Goal: Check status: Check status

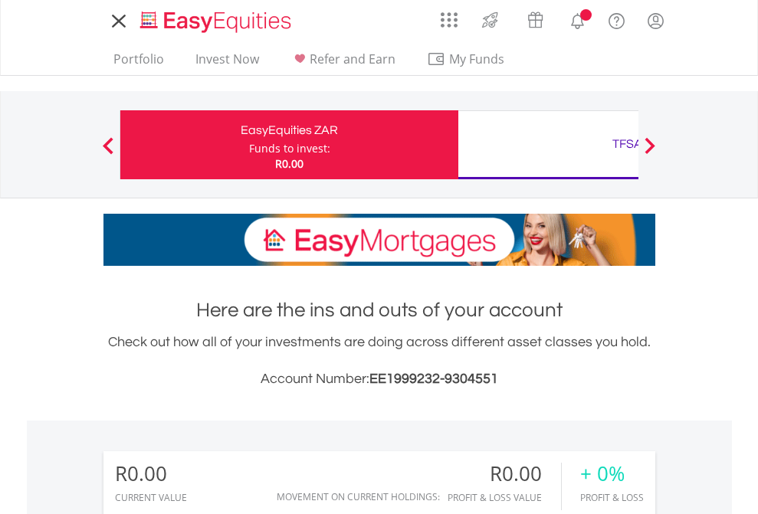
scroll to position [147, 241]
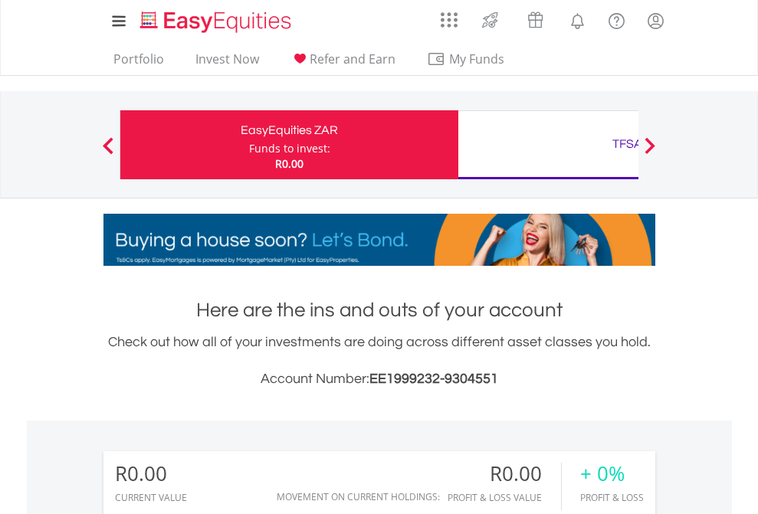
click at [249, 145] on div "Funds to invest:" at bounding box center [289, 148] width 81 height 15
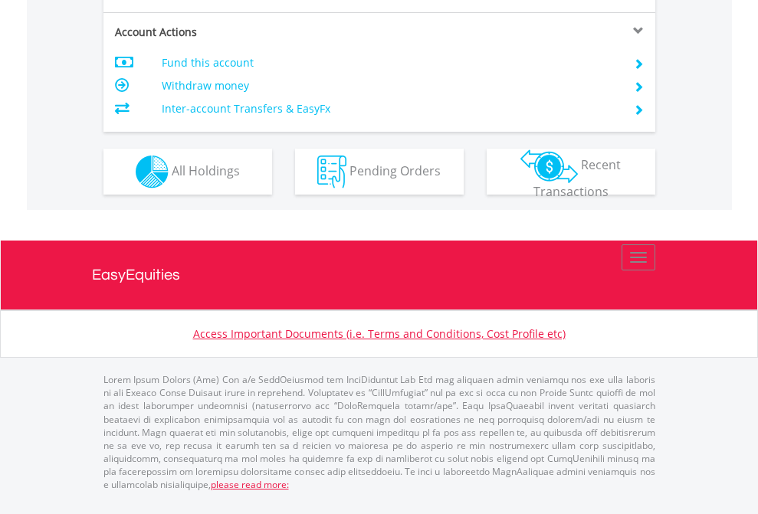
scroll to position [1470, 0]
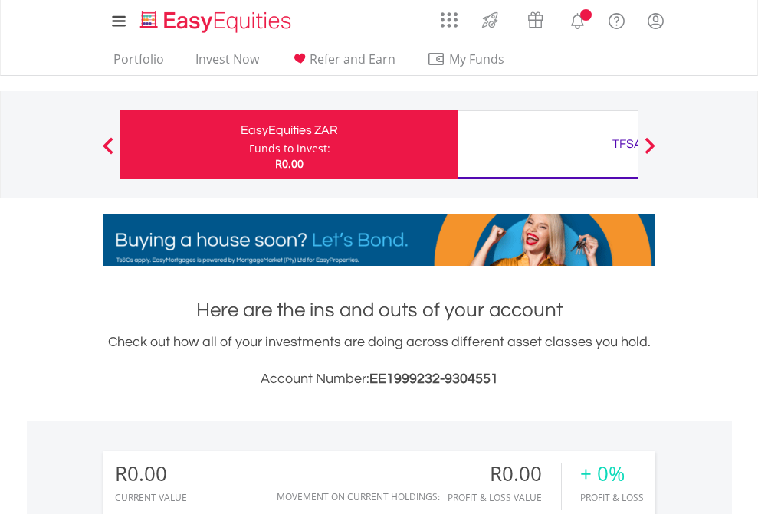
scroll to position [147, 241]
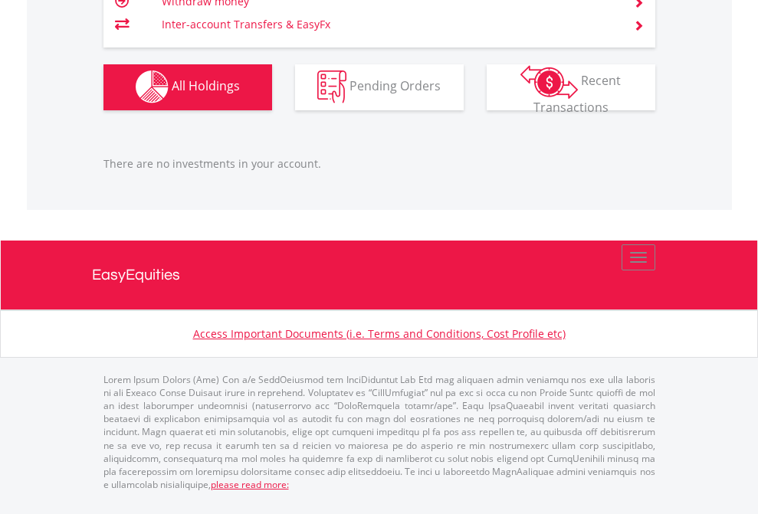
scroll to position [1518, 0]
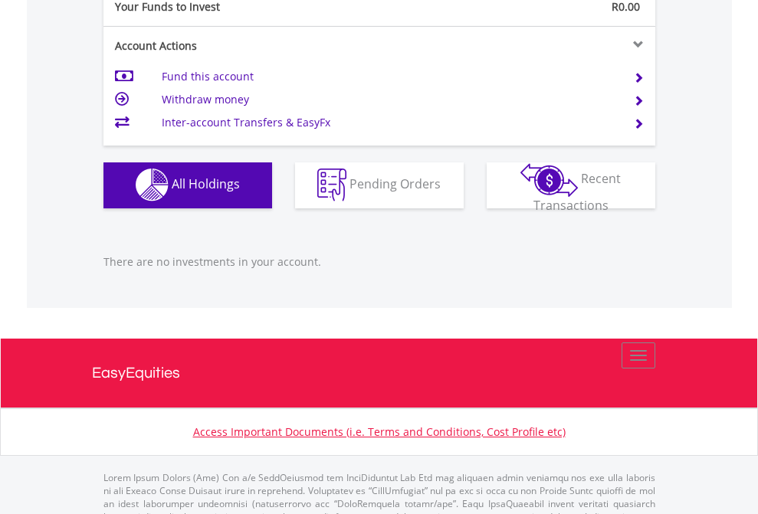
scroll to position [1518, 0]
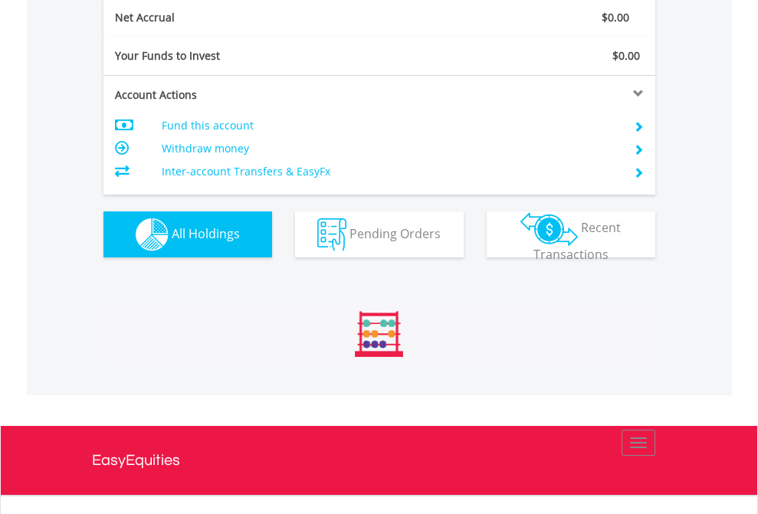
scroll to position [1736, 0]
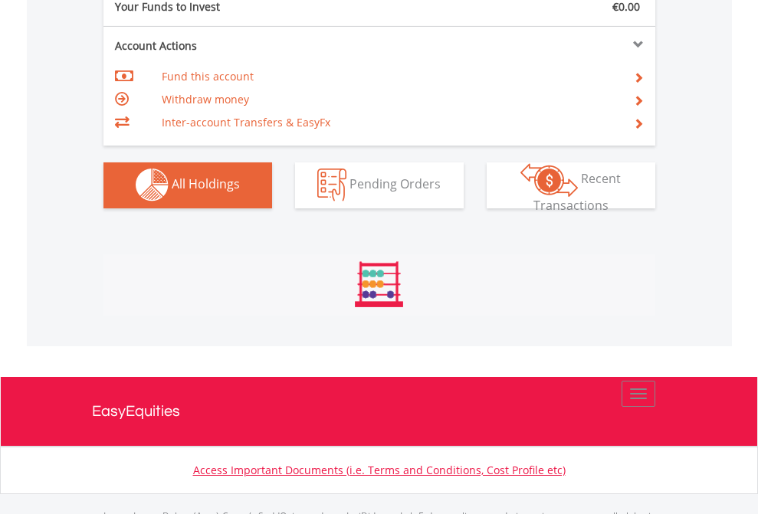
scroll to position [1518, 0]
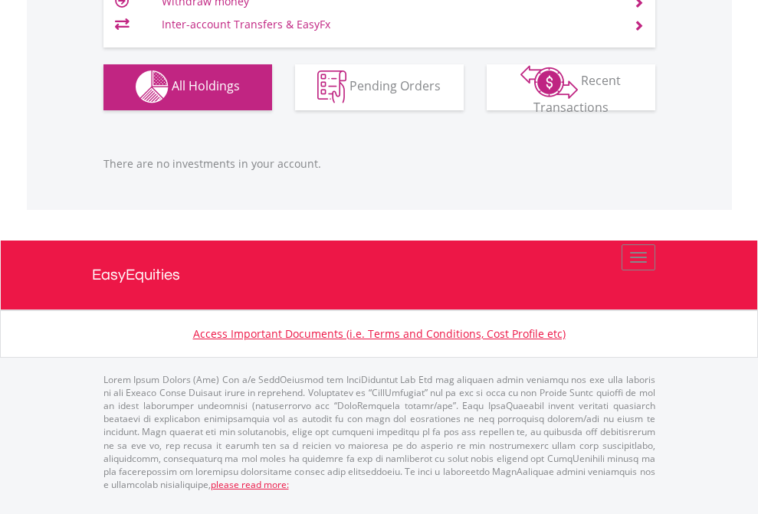
scroll to position [147, 241]
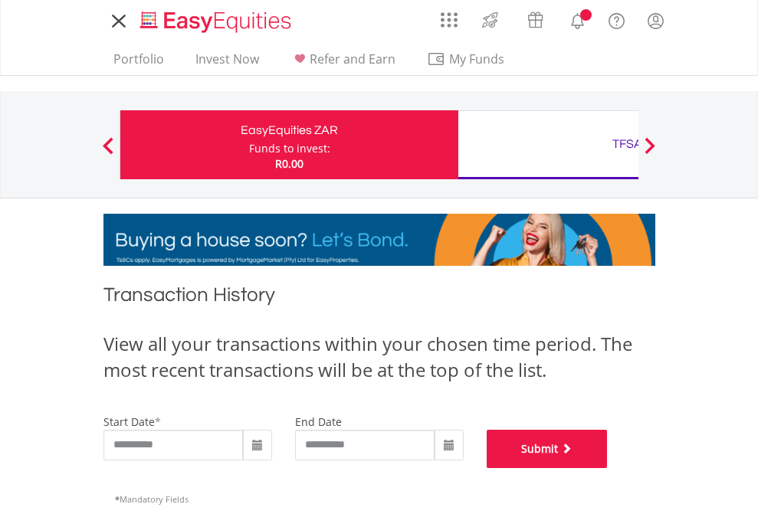
click at [608, 468] on button "Submit" at bounding box center [547, 449] width 121 height 38
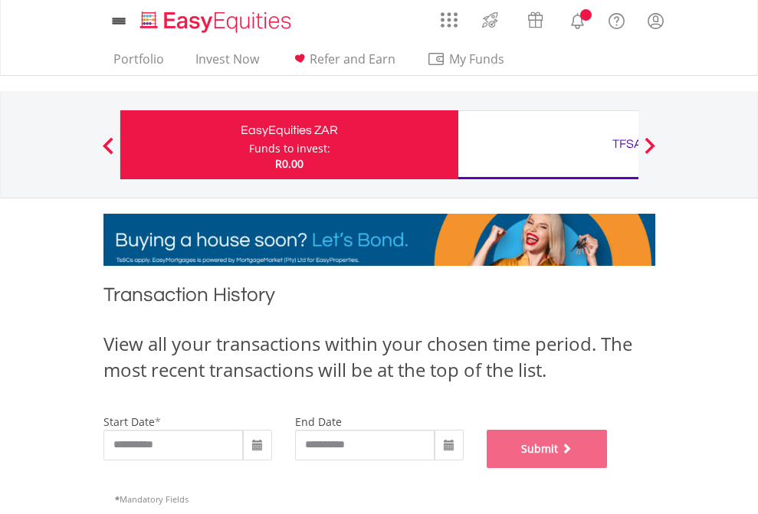
scroll to position [622, 0]
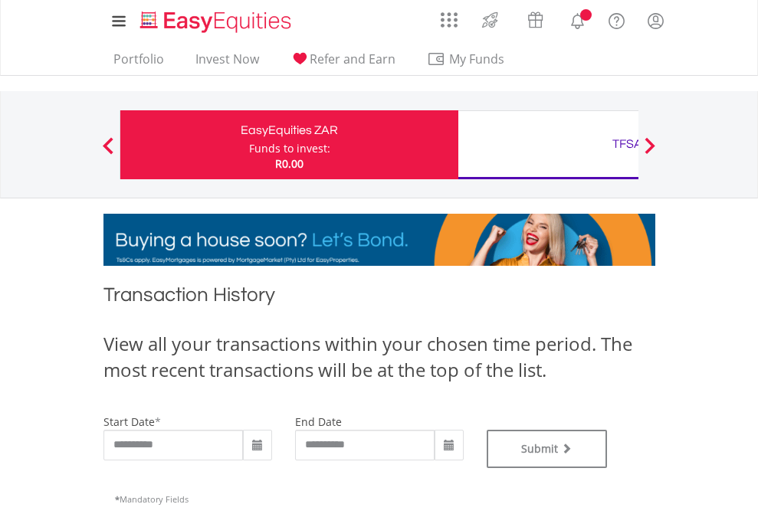
click at [548, 145] on div "TFSA" at bounding box center [628, 143] width 320 height 21
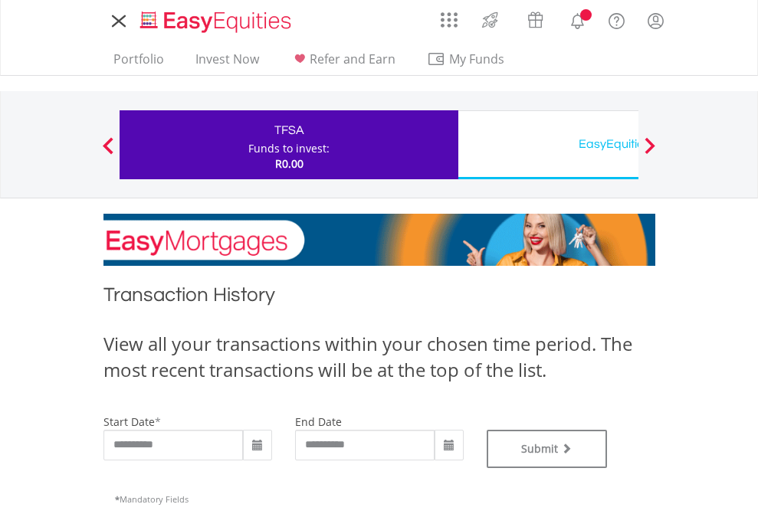
type input "**********"
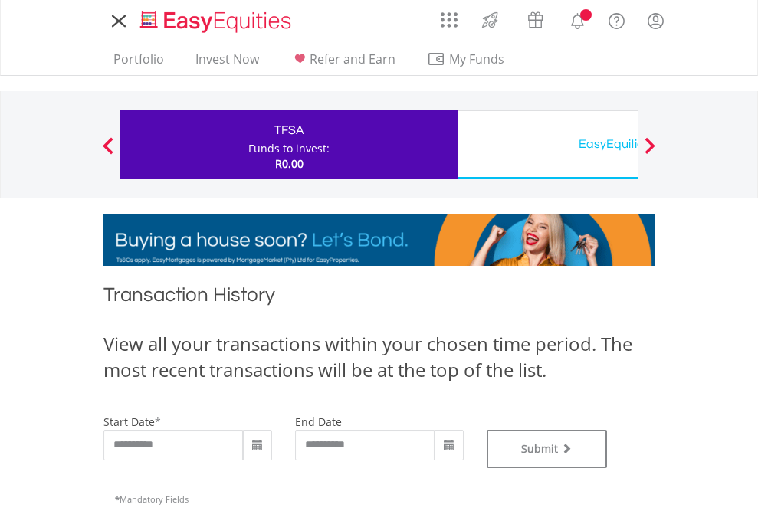
type input "**********"
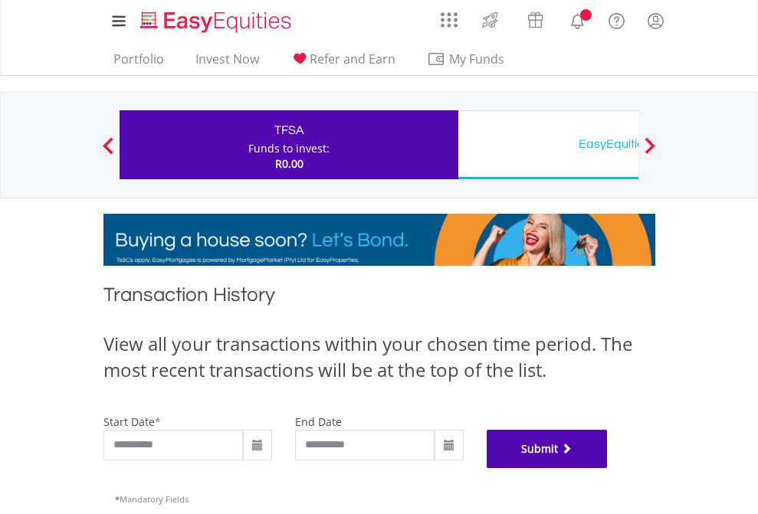
click at [608, 468] on button "Submit" at bounding box center [547, 449] width 121 height 38
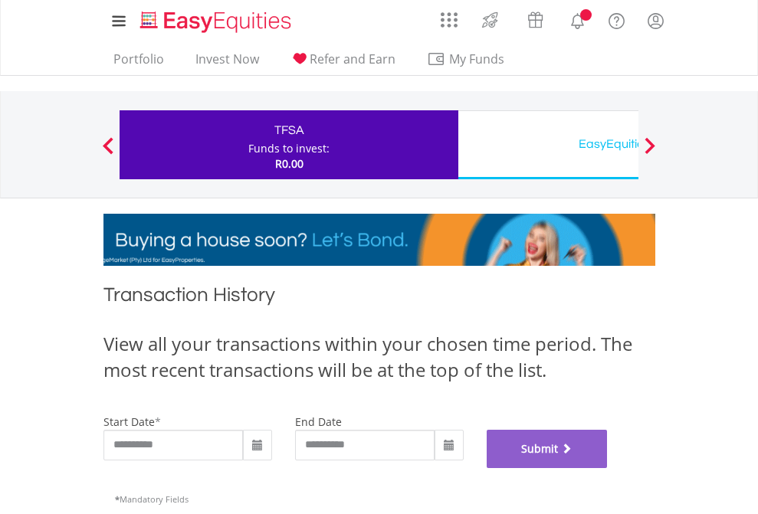
scroll to position [622, 0]
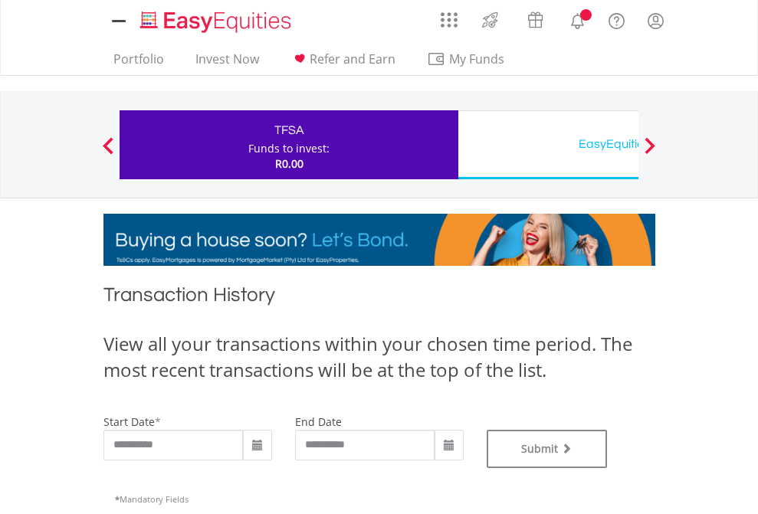
click at [548, 145] on div "EasyEquities USD" at bounding box center [628, 143] width 320 height 21
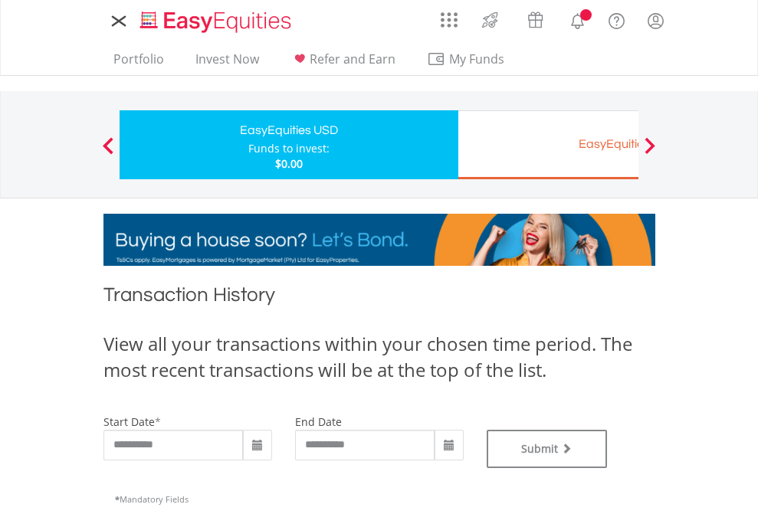
type input "**********"
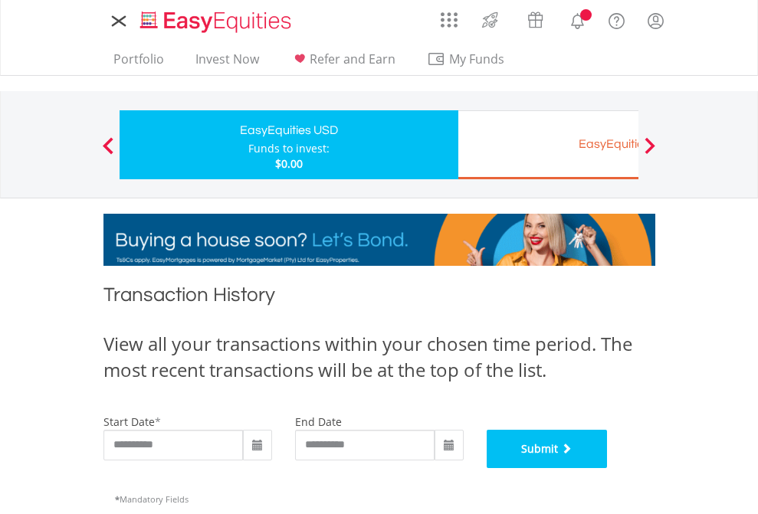
click at [608, 468] on button "Submit" at bounding box center [547, 449] width 121 height 38
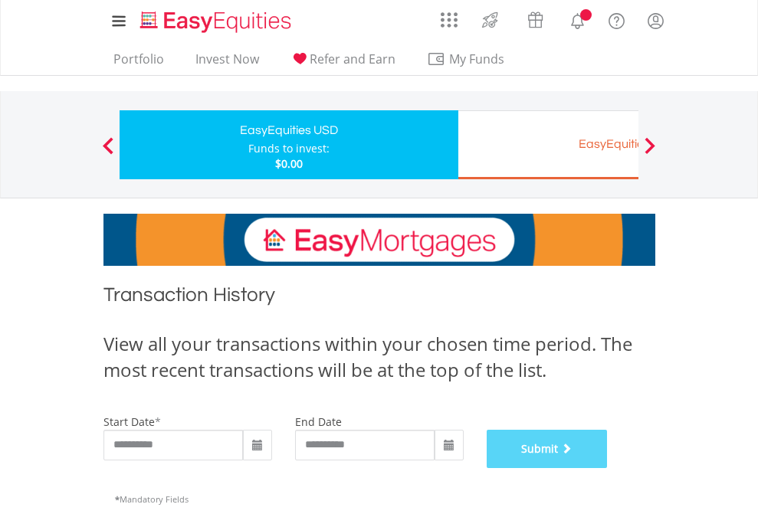
scroll to position [622, 0]
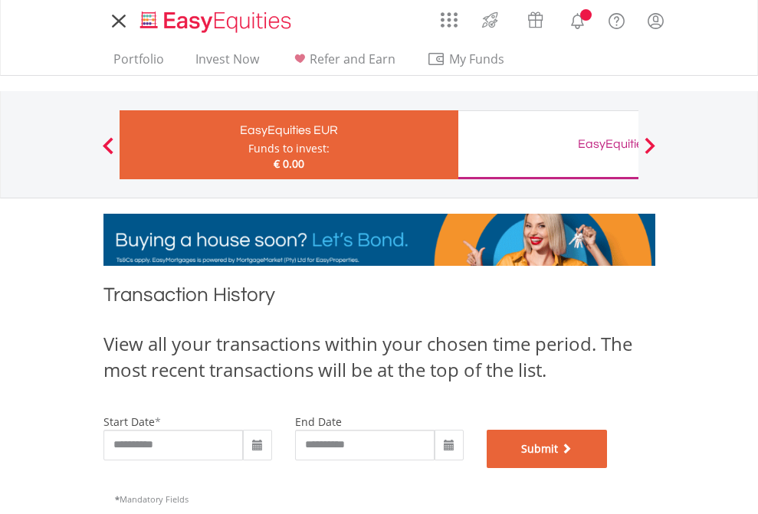
click at [608, 468] on button "Submit" at bounding box center [547, 449] width 121 height 38
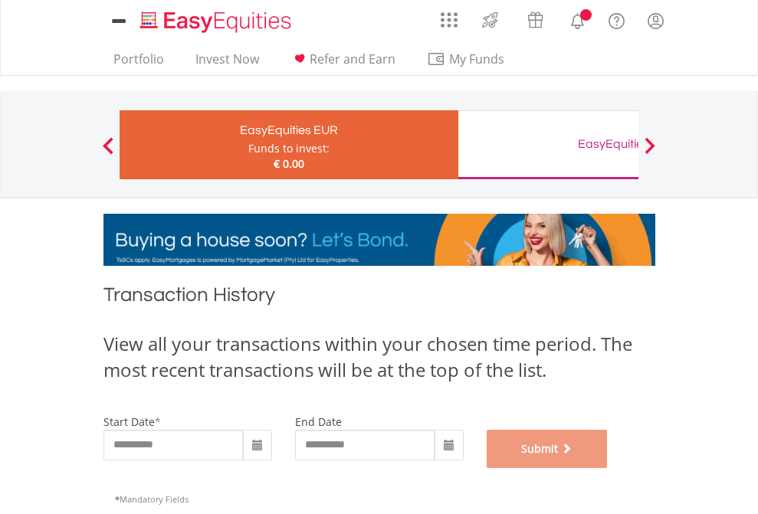
scroll to position [622, 0]
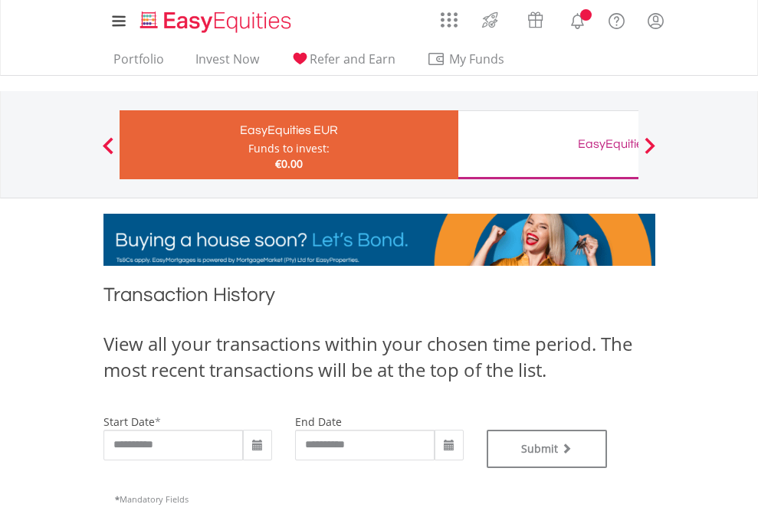
click at [548, 145] on div "EasyEquities GBP" at bounding box center [628, 143] width 320 height 21
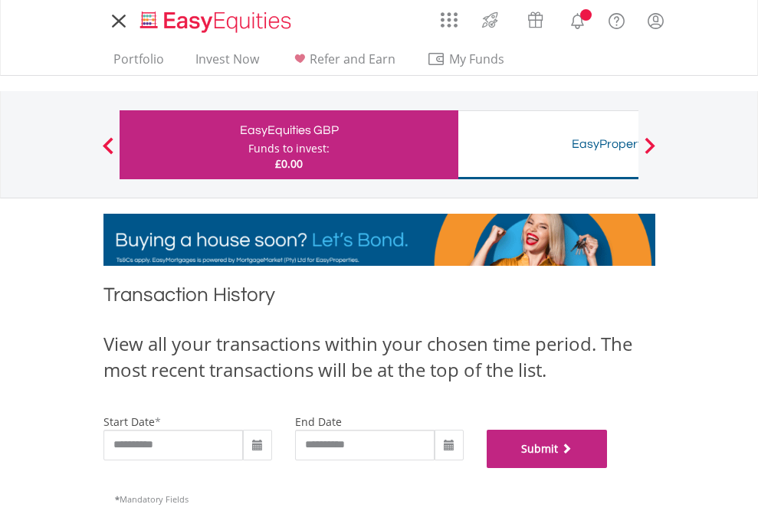
click at [608, 468] on button "Submit" at bounding box center [547, 449] width 121 height 38
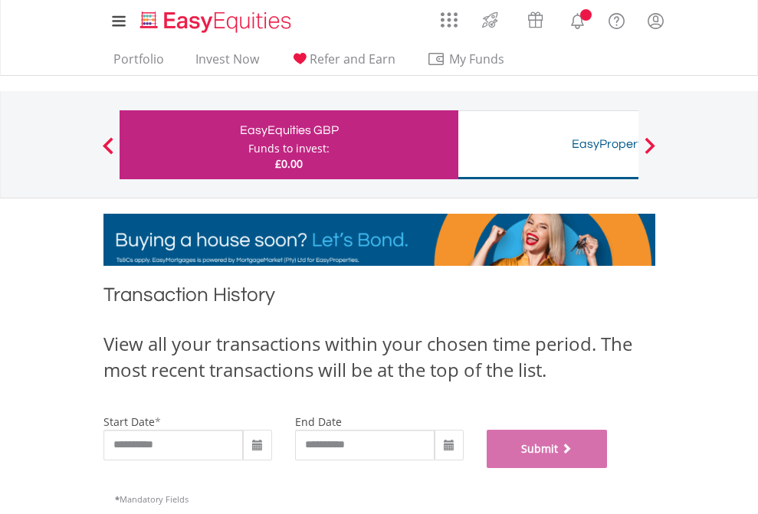
scroll to position [622, 0]
